Goal: Check status: Check status

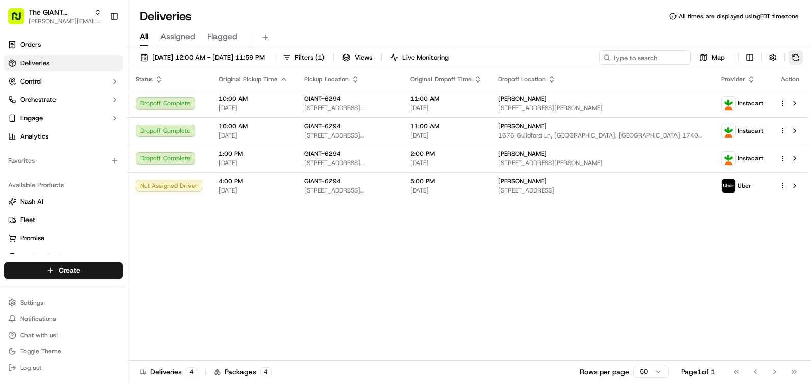
click at [794, 58] on button at bounding box center [795, 57] width 14 height 14
click at [790, 53] on button at bounding box center [795, 57] width 14 height 14
click at [793, 53] on button at bounding box center [795, 57] width 14 height 14
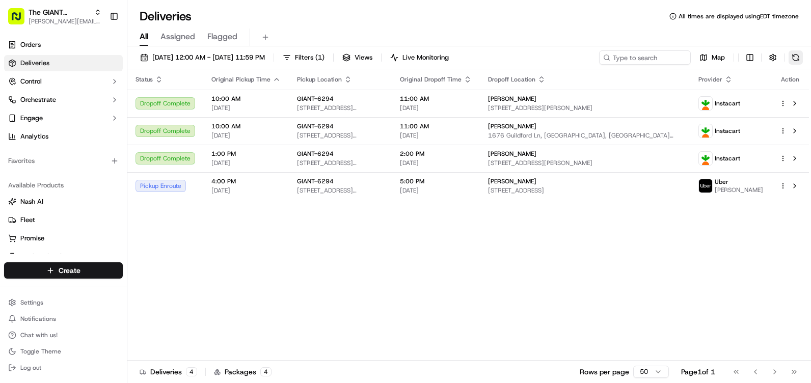
click at [798, 53] on button at bounding box center [795, 57] width 14 height 14
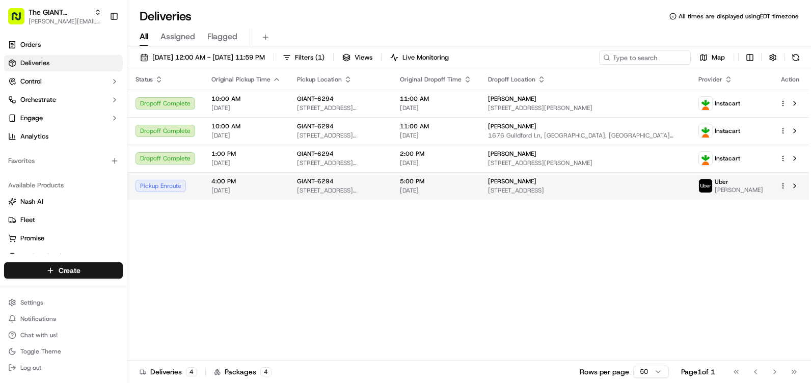
click at [174, 186] on div "Pickup Enroute" at bounding box center [165, 186] width 60 height 12
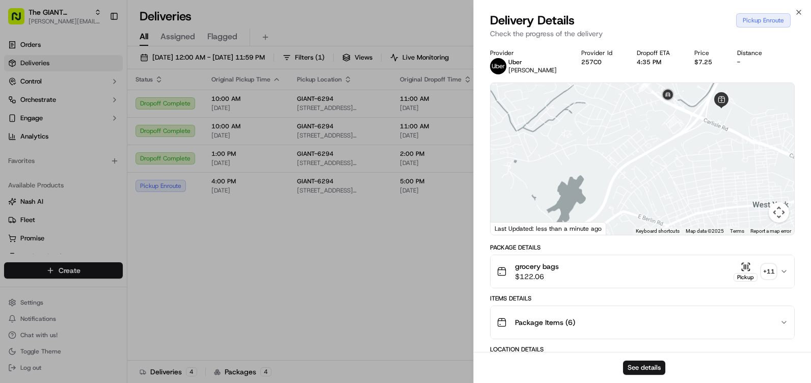
drag, startPoint x: 668, startPoint y: 108, endPoint x: 633, endPoint y: 183, distance: 82.7
click at [633, 184] on div at bounding box center [642, 159] width 304 height 152
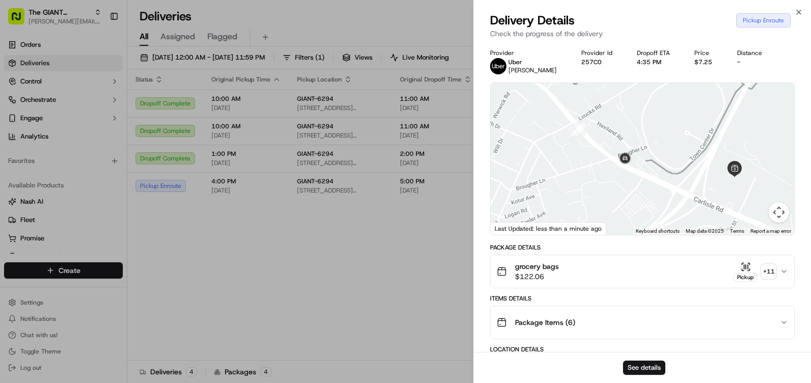
click at [800, 7] on div "Close Delivery Details Pickup Enroute Check the progress of the delivery Provid…" at bounding box center [642, 191] width 338 height 383
click at [797, 11] on icon "button" at bounding box center [799, 12] width 4 height 4
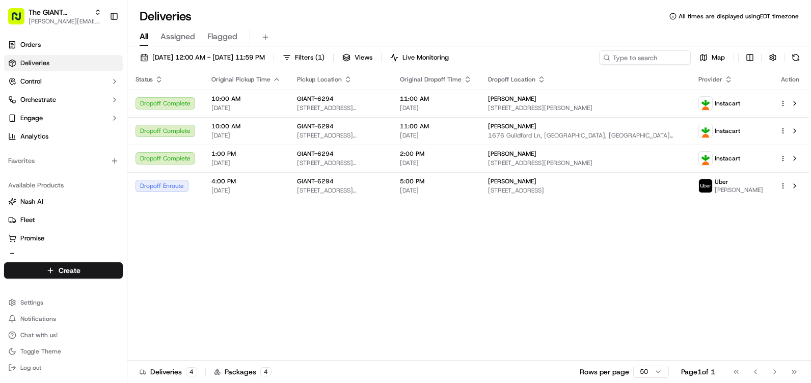
click at [792, 55] on button at bounding box center [795, 57] width 14 height 14
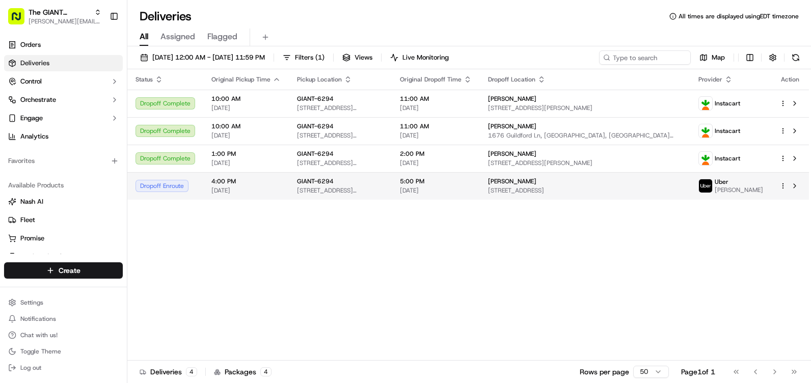
click at [166, 182] on div "Dropoff Enroute" at bounding box center [165, 186] width 60 height 12
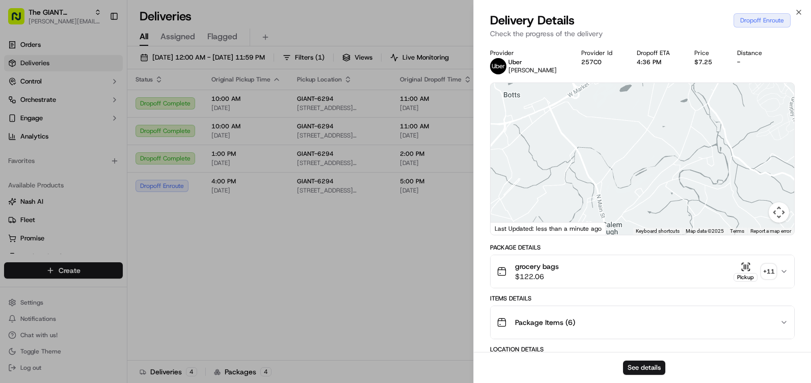
click at [640, 130] on div at bounding box center [642, 159] width 304 height 152
drag, startPoint x: 618, startPoint y: 169, endPoint x: 616, endPoint y: 223, distance: 54.5
click at [616, 223] on div at bounding box center [642, 159] width 304 height 152
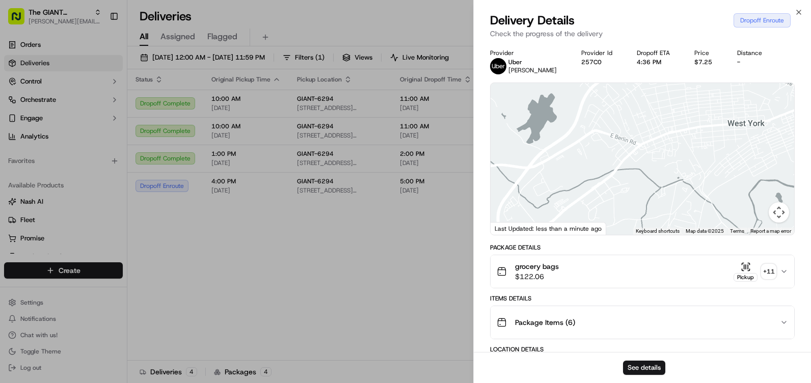
drag, startPoint x: 660, startPoint y: 98, endPoint x: 650, endPoint y: 194, distance: 96.7
click at [651, 194] on div at bounding box center [642, 159] width 304 height 152
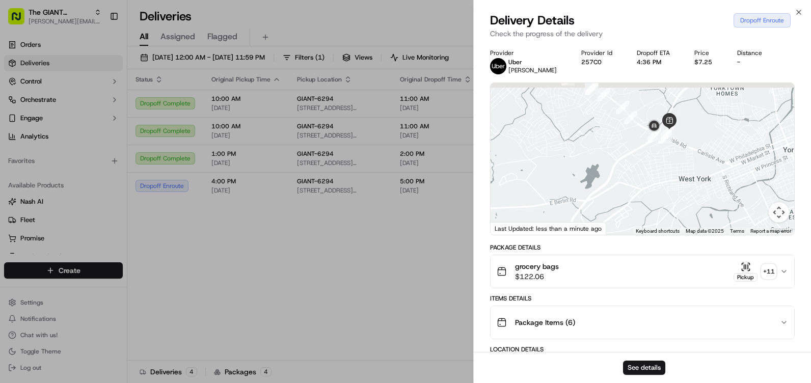
drag, startPoint x: 643, startPoint y: 128, endPoint x: 646, endPoint y: 159, distance: 31.2
click at [646, 159] on div at bounding box center [642, 159] width 304 height 152
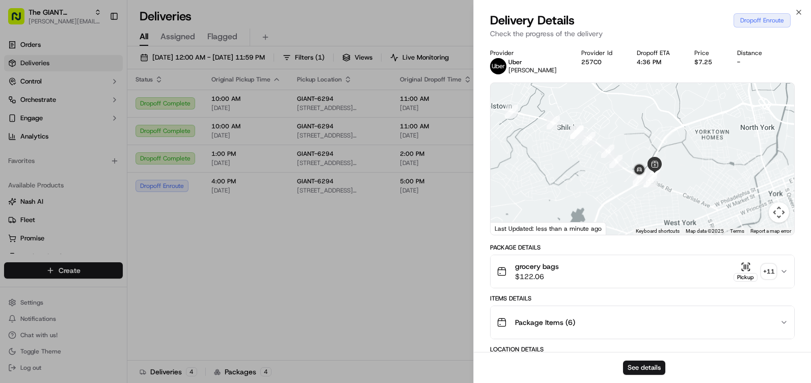
drag, startPoint x: 608, startPoint y: 152, endPoint x: 590, endPoint y: 148, distance: 18.8
click at [609, 174] on div at bounding box center [642, 159] width 304 height 152
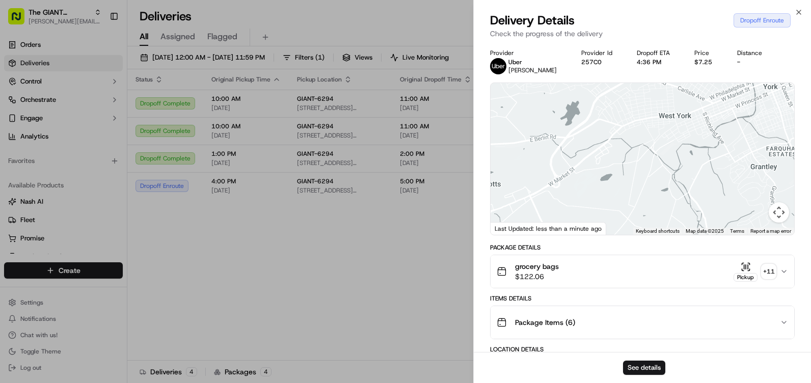
drag, startPoint x: 634, startPoint y: 193, endPoint x: 628, endPoint y: 119, distance: 74.6
click at [628, 97] on div at bounding box center [642, 159] width 304 height 152
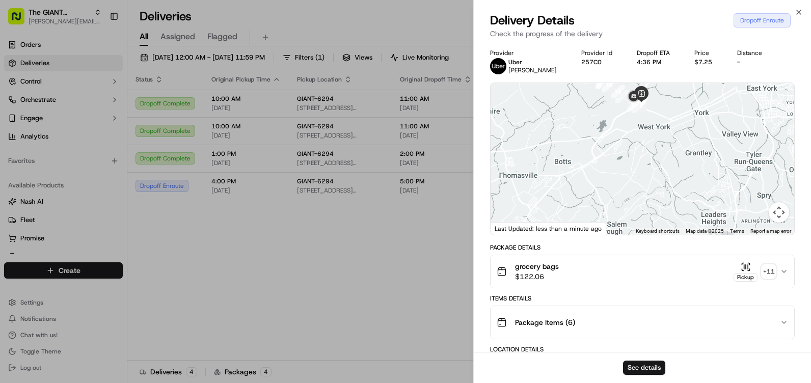
click at [799, 6] on div "Close Delivery Details Dropoff Enroute Check the progress of the delivery Provi…" at bounding box center [642, 191] width 338 height 383
click at [799, 13] on icon "button" at bounding box center [799, 12] width 8 height 8
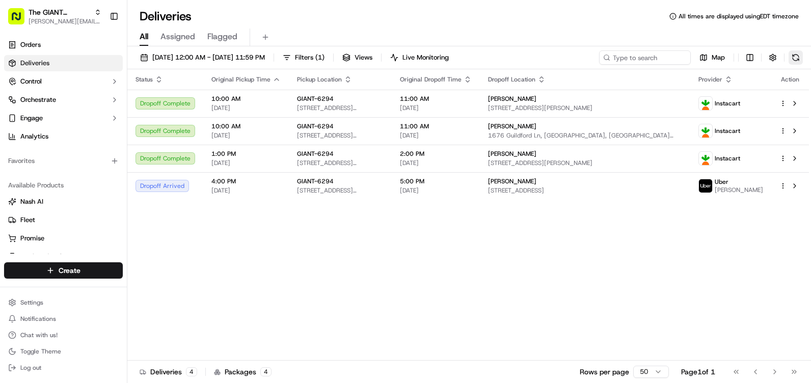
click at [793, 56] on button at bounding box center [795, 57] width 14 height 14
